Goal: Task Accomplishment & Management: Manage account settings

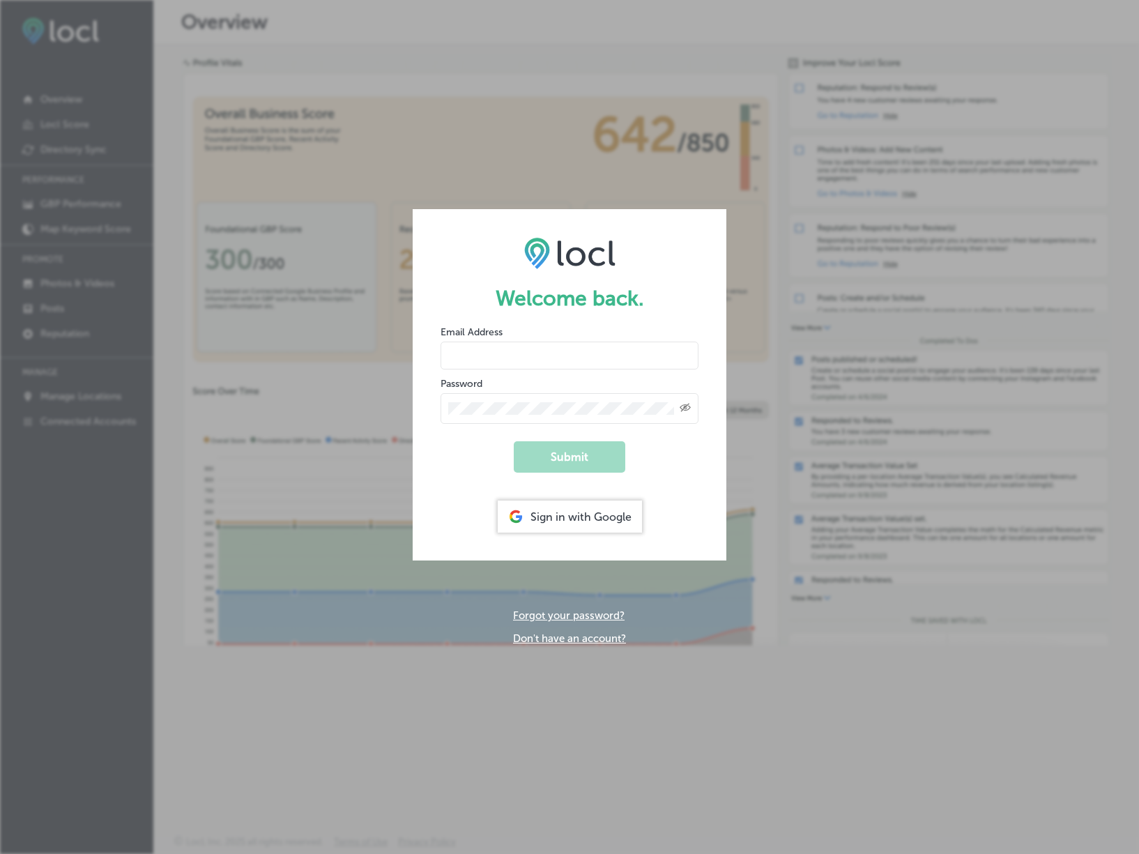
click at [553, 358] on input "email" at bounding box center [570, 356] width 258 height 28
type input "rick@onyon.io"
click at [0, 853] on com-1password-button at bounding box center [0, 854] width 0 height 0
click at [614, 396] on div "Created with Sketch." at bounding box center [570, 408] width 258 height 31
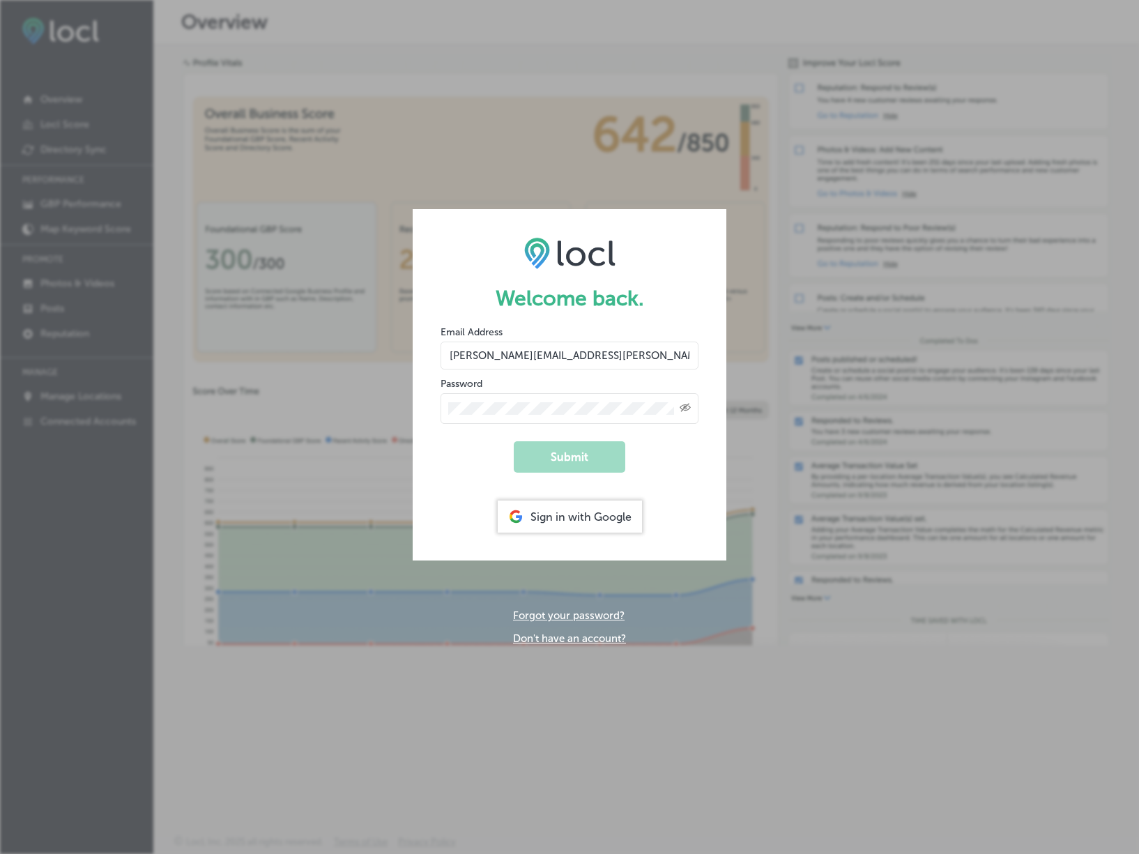
click at [313, 232] on div "Welcome back. Email Address rick@onyon.io Password Created with Sketch. Submit …" at bounding box center [569, 427] width 1139 height 854
click at [592, 516] on div "Sign in with Google" at bounding box center [570, 516] width 144 height 32
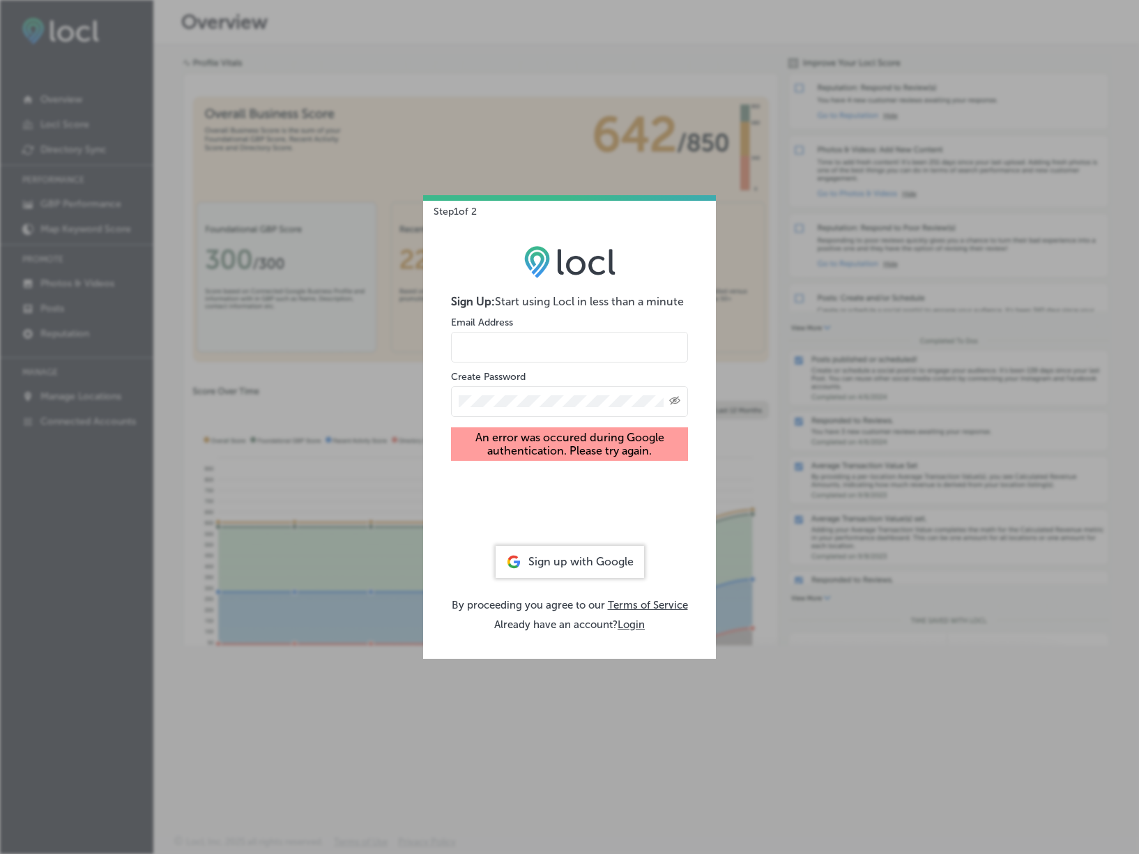
click at [498, 343] on input "email" at bounding box center [569, 347] width 237 height 31
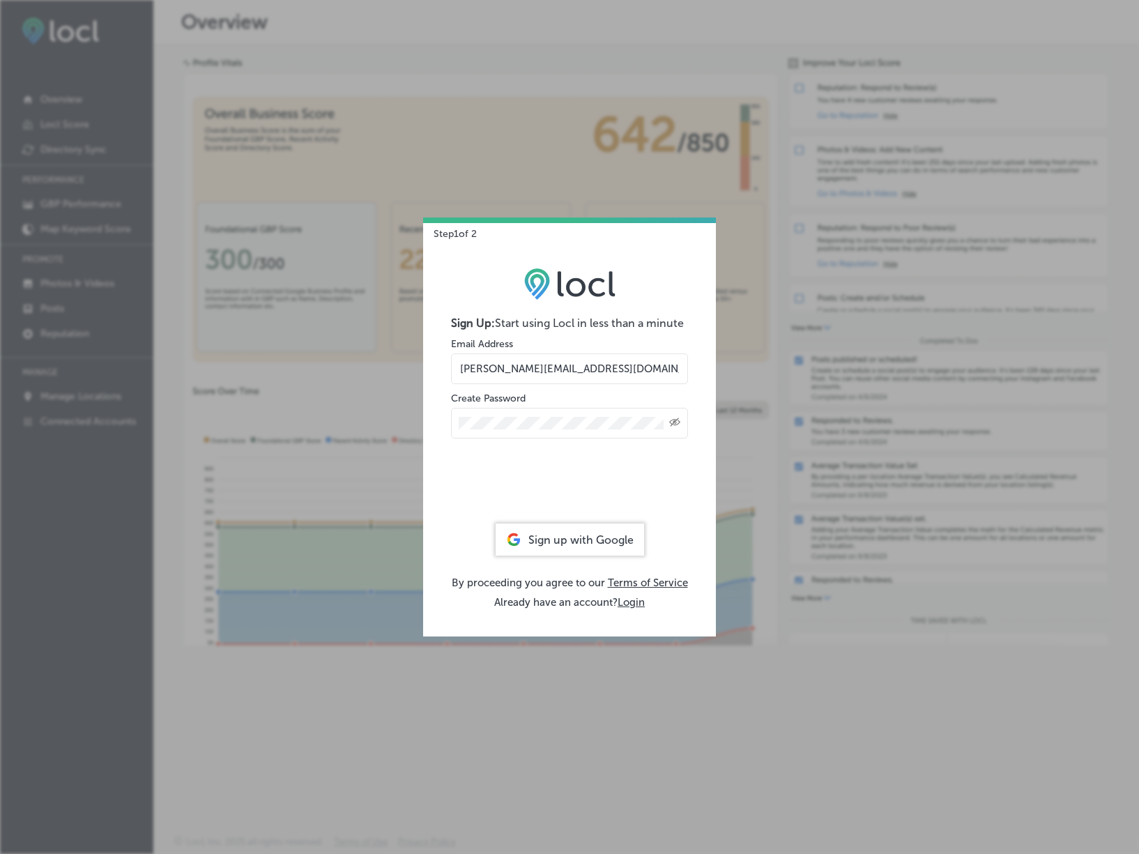
type input "rick@chivegroup.com"
click at [422, 418] on div "Step 1 of 2 Sign Up: Start using Locl in less than a minute Email Address rick@…" at bounding box center [569, 427] width 1139 height 854
click at [634, 599] on button "Login" at bounding box center [631, 602] width 27 height 13
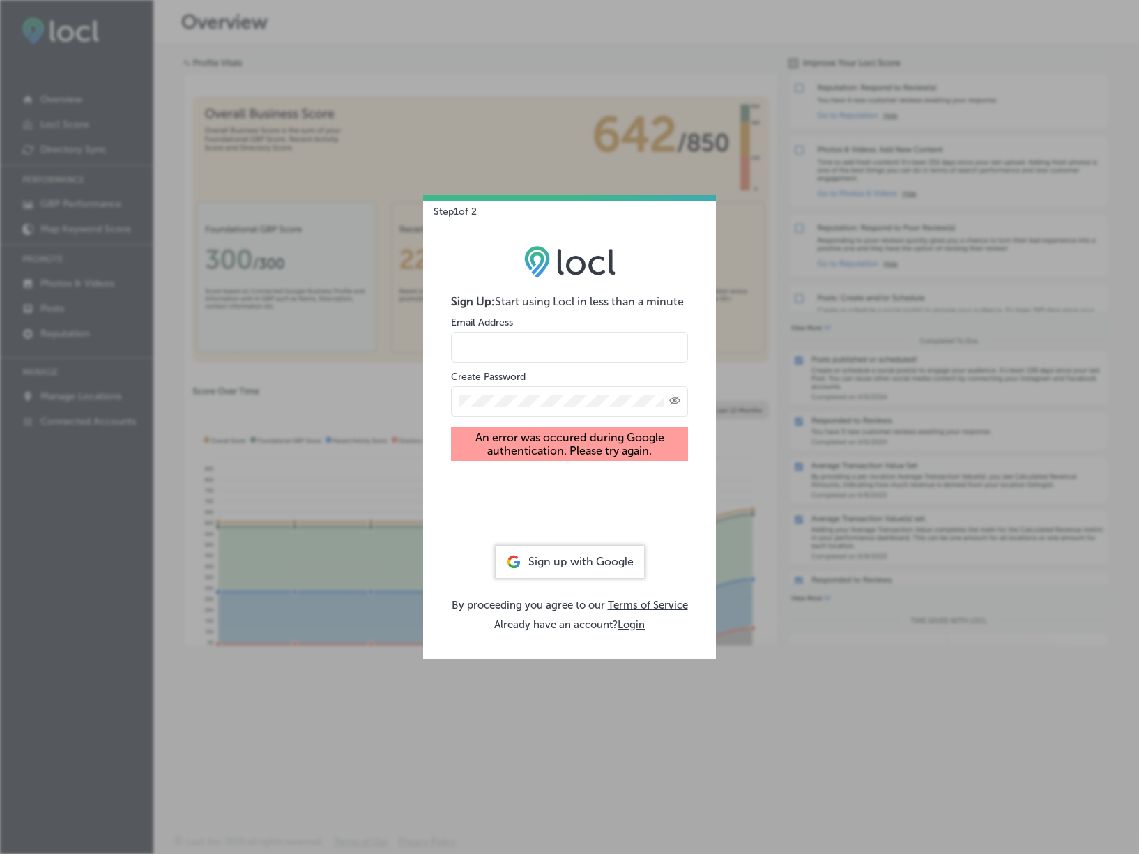
click at [638, 625] on button "Login" at bounding box center [631, 624] width 27 height 13
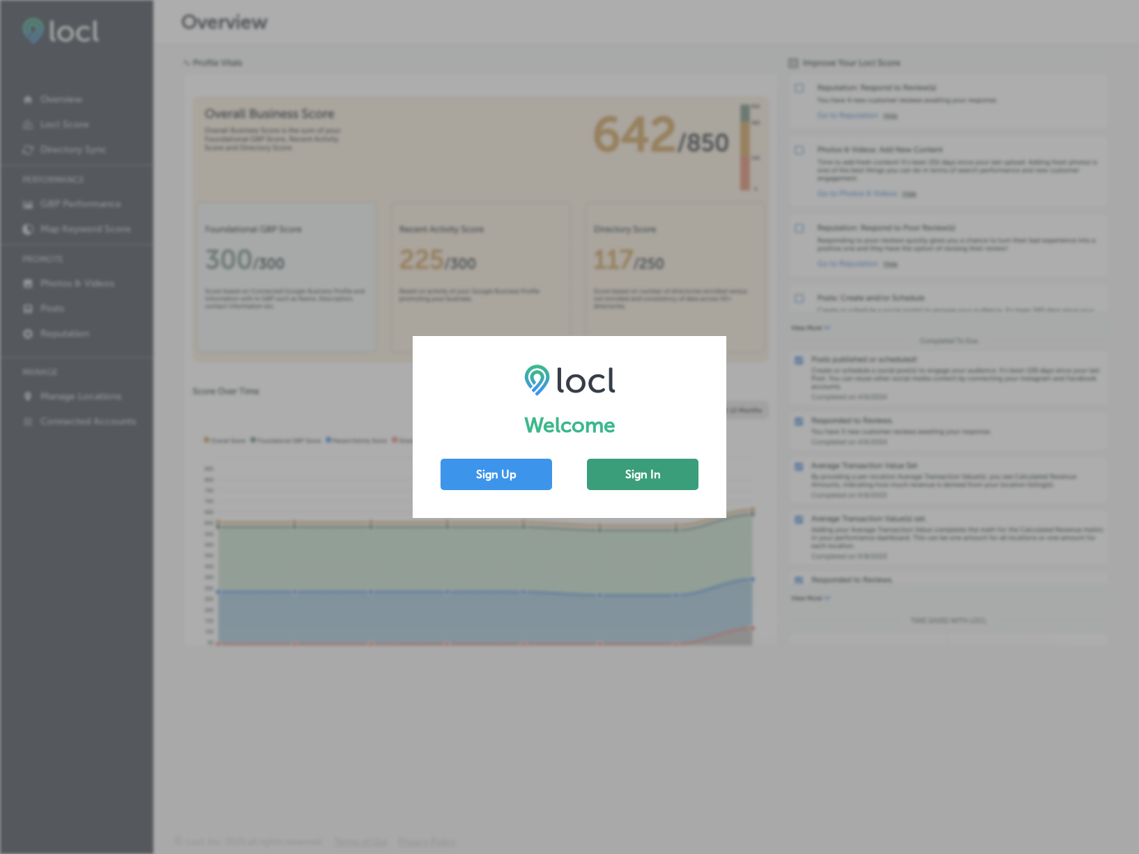
click at [645, 474] on button "Sign In" at bounding box center [643, 474] width 112 height 31
